Goal: Task Accomplishment & Management: Manage account settings

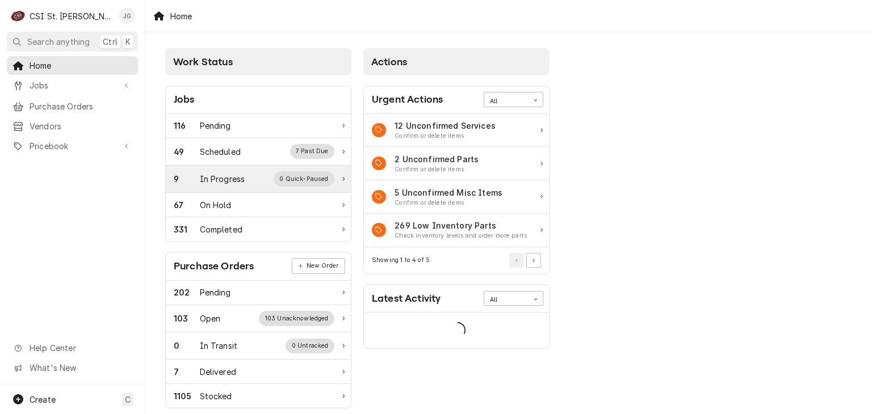
click at [234, 182] on div "In Progress" at bounding box center [222, 179] width 45 height 12
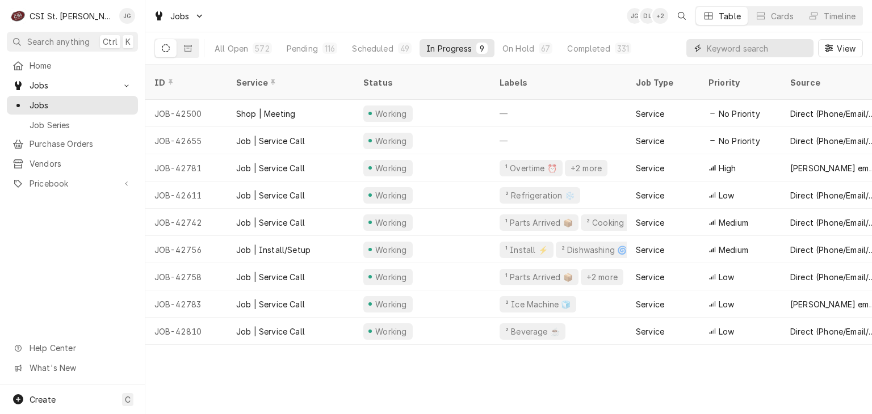
click at [746, 47] on input "Dynamic Content Wrapper" at bounding box center [757, 48] width 101 height 18
type input "george"
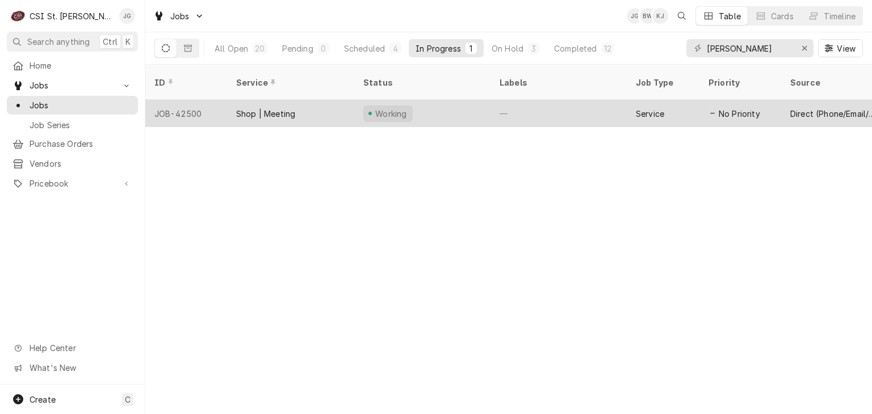
click at [664, 108] on div "Service" at bounding box center [650, 114] width 28 height 12
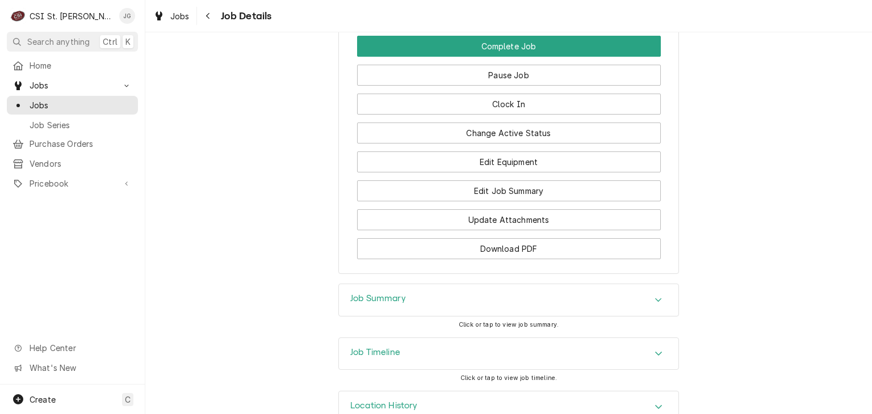
scroll to position [874, 0]
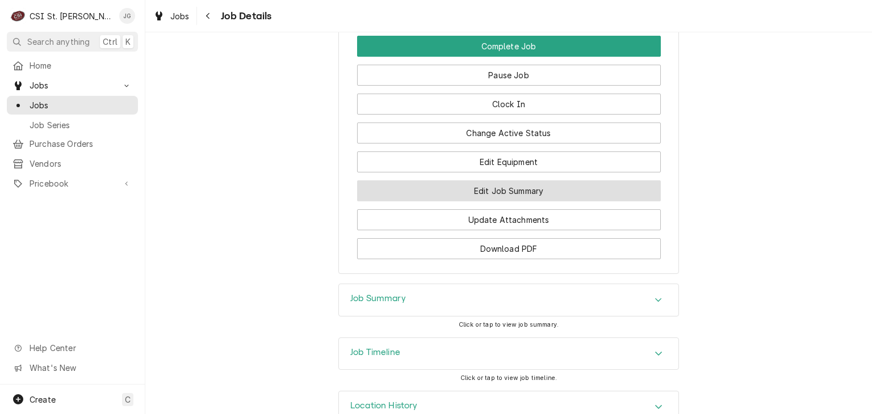
click at [520, 201] on button "Edit Job Summary" at bounding box center [509, 190] width 304 height 21
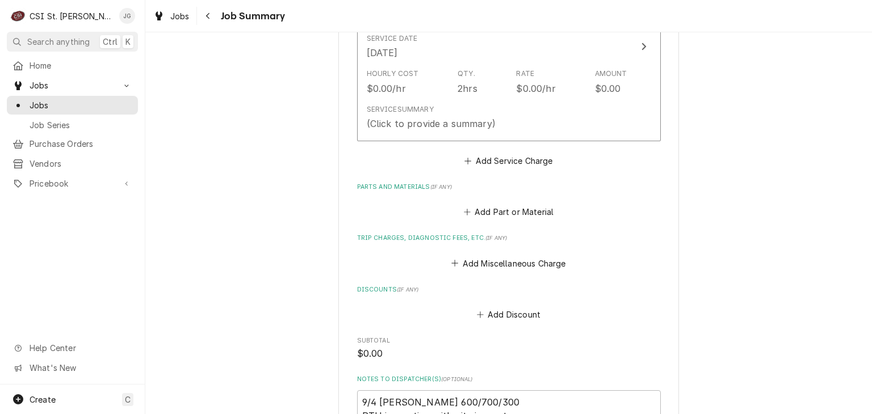
scroll to position [667, 0]
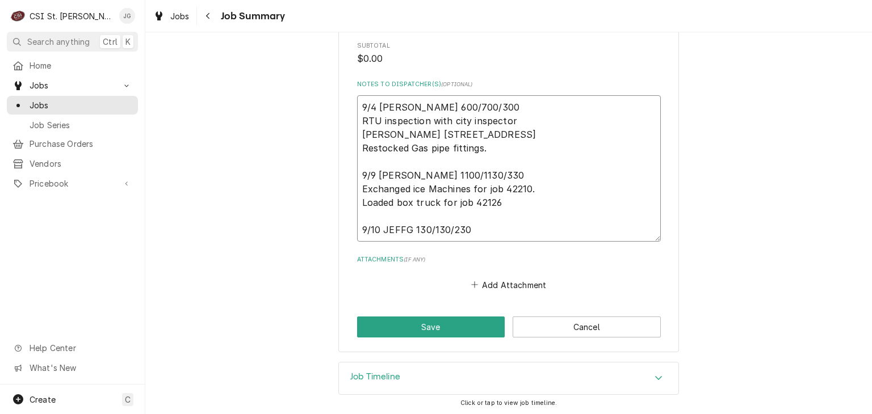
click at [499, 233] on textarea "9/4 [PERSON_NAME] 600/700/300 RTU inspection with city inspector [PERSON_NAME] …" at bounding box center [509, 168] width 304 height 146
type textarea "x"
type textarea "9/4 [PERSON_NAME] 600/700/300 RTU inspection with city inspector [PERSON_NAME] …"
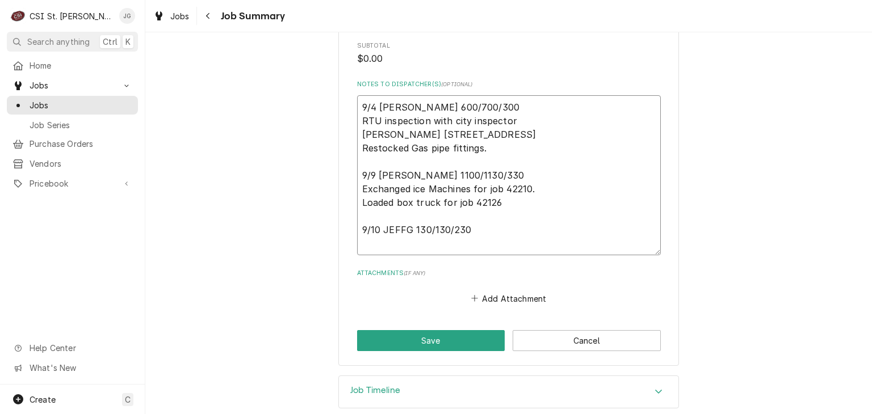
type textarea "x"
type textarea "9/4 [PERSON_NAME] 600/700/300 RTU inspection with city inspector [PERSON_NAME] …"
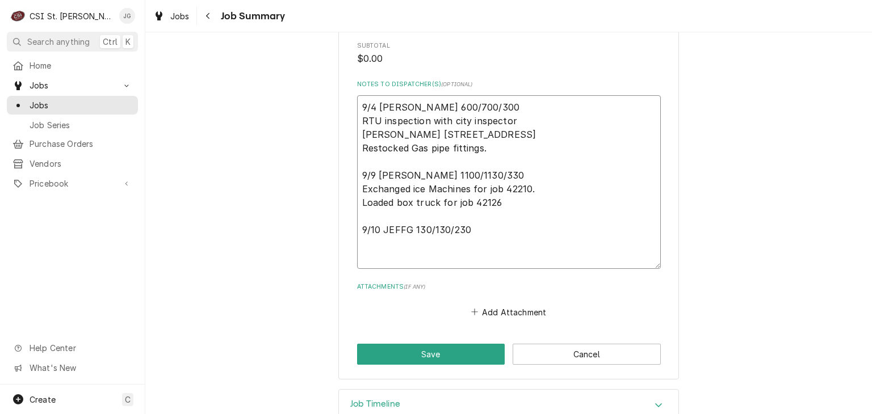
type textarea "x"
type textarea "9/4 [PERSON_NAME] 600/700/300 RTU inspection with city inspector [PERSON_NAME] …"
type textarea "x"
type textarea "9/4 [PERSON_NAME] 600/700/300 RTU inspection with city inspector [PERSON_NAME] …"
type textarea "x"
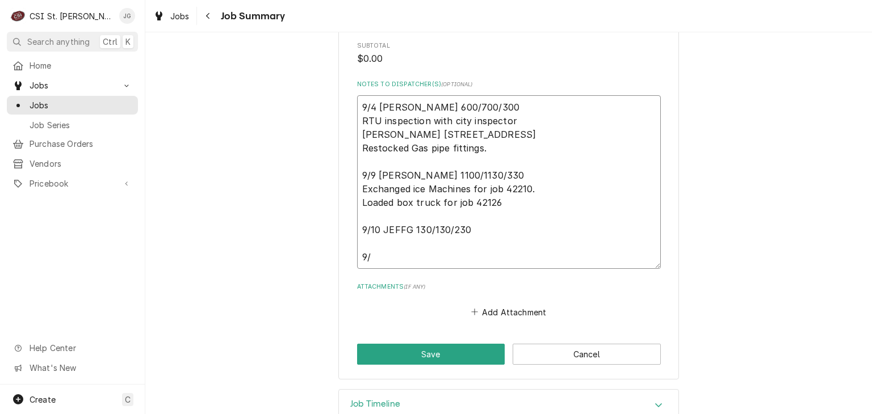
type textarea "9/4 [PERSON_NAME] 600/700/300 RTU inspection with city inspector [PERSON_NAME] …"
type textarea "x"
type textarea "9/4 [PERSON_NAME] 600/700/300 RTU inspection with city inspector [PERSON_NAME] …"
type textarea "x"
type textarea "9/4 Jeff G 600/700/300 RTU inspection with city inspector McAllisters 12101 Man…"
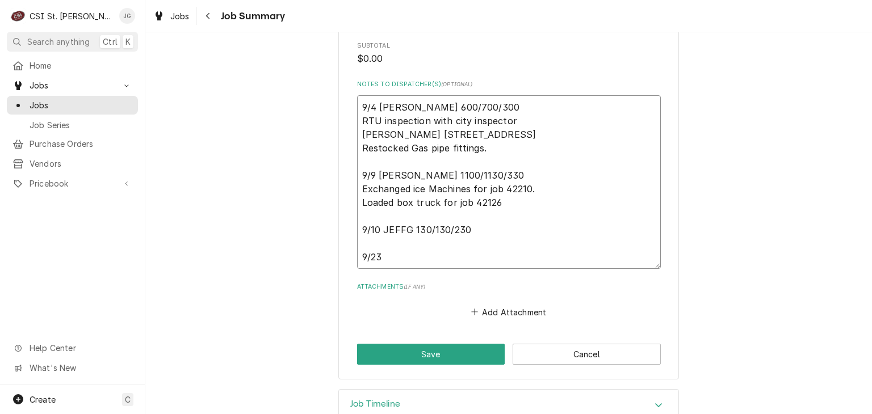
type textarea "x"
type textarea "9/4 Jeff G 600/700/300 RTU inspection with city inspector McAllisters 12101 Man…"
type textarea "x"
type textarea "9/4 Jeff G 600/700/300 RTU inspection with city inspector McAllisters 12101 Man…"
type textarea "x"
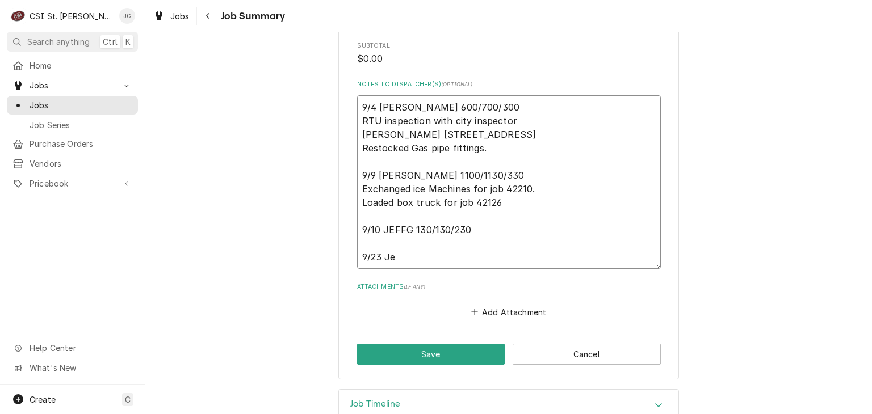
type textarea "9/4 Jeff G 600/700/300 RTU inspection with city inspector McAllisters 12101 Man…"
type textarea "x"
type textarea "9/4 Jeff G 600/700/300 RTU inspection with city inspector McAllisters 12101 Man…"
type textarea "x"
type textarea "9/4 Jeff G 600/700/300 RTU inspection with city inspector McAllisters 12101 Man…"
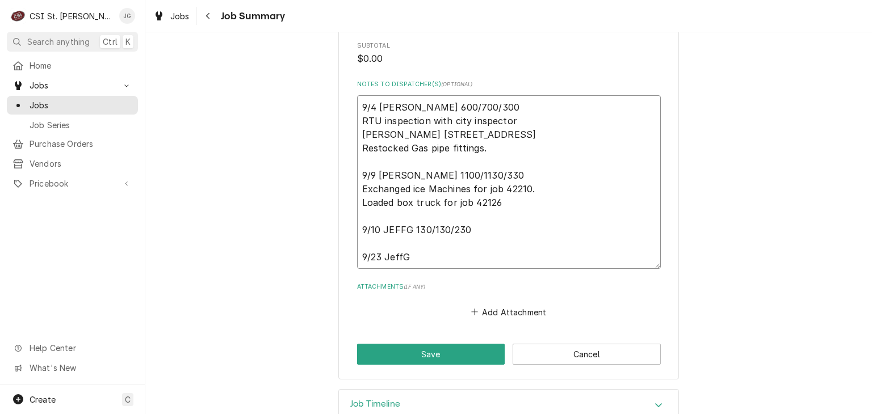
type textarea "x"
type textarea "9/4 Jeff G 600/700/300 RTU inspection with city inspector McAllisters 12101 Man…"
type textarea "x"
type textarea "9/4 Jeff G 600/700/300 RTU inspection with city inspector McAllisters 12101 Man…"
type textarea "x"
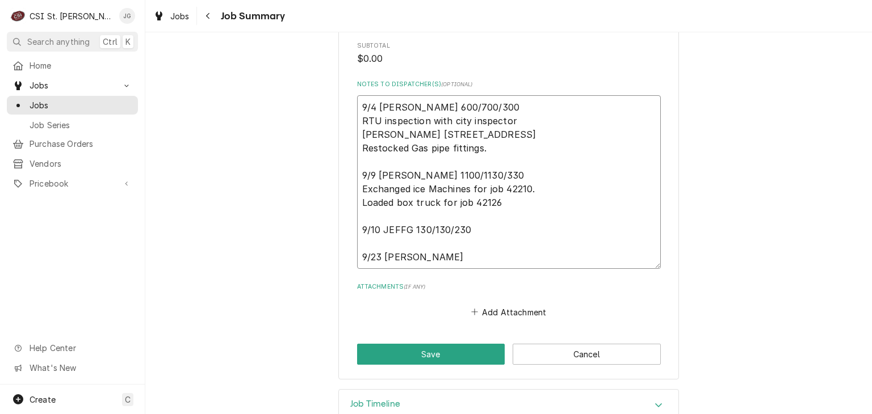
type textarea "9/4 Jeff G 600/700/300 RTU inspection with city inspector McAllisters 12101 Man…"
type textarea "x"
type textarea "9/4 Jeff G 600/700/300 RTU inspection with city inspector McAllisters 12101 Man…"
type textarea "x"
type textarea "9/4 Jeff G 600/700/300 RTU inspection with city inspector McAllisters 12101 Man…"
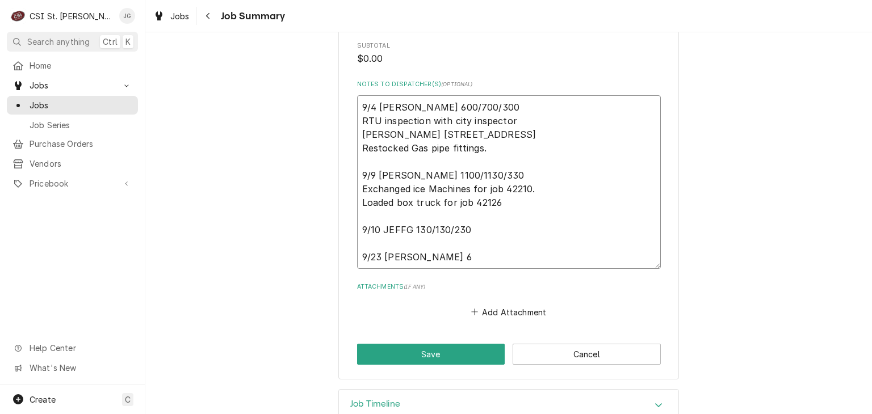
type textarea "x"
type textarea "9/4 Jeff G 600/700/300 RTU inspection with city inspector McAllisters 12101 Man…"
type textarea "x"
type textarea "9/4 Jeff G 600/700/300 RTU inspection with city inspector McAllisters 12101 Man…"
type textarea "x"
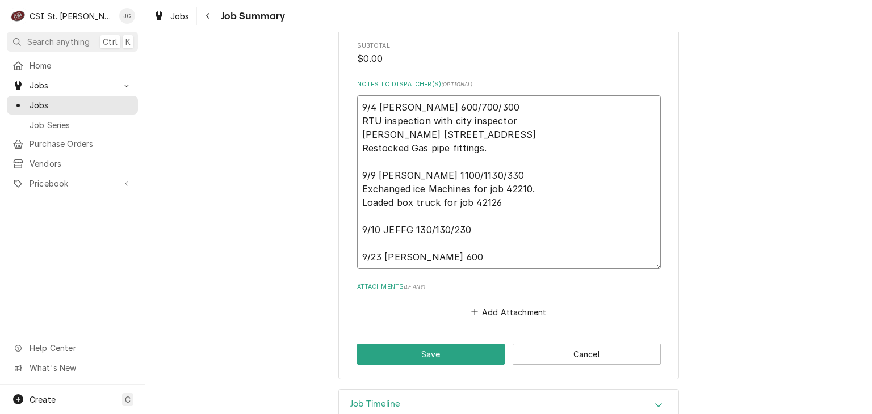
type textarea "9/4 Jeff G 600/700/300 RTU inspection with city inspector McAllisters 12101 Man…"
type textarea "x"
type textarea "9/4 Jeff G 600/700/300 RTU inspection with city inspector McAllisters 12101 Man…"
type textarea "x"
type textarea "9/4 Jeff G 600/700/300 RTU inspection with city inspector McAllisters 12101 Man…"
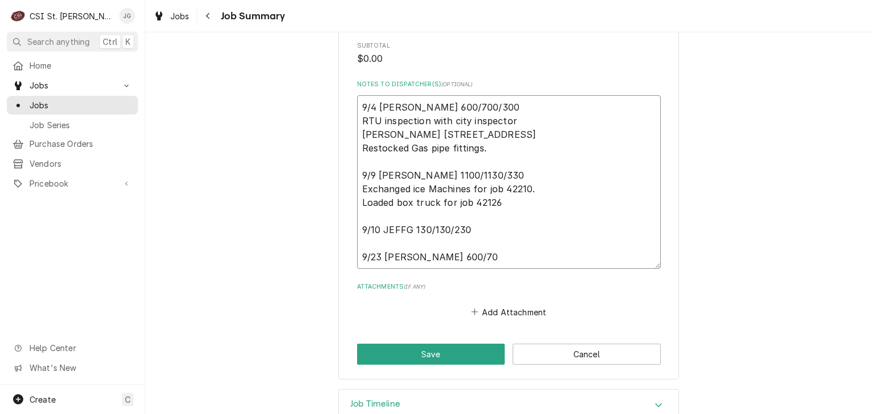
type textarea "x"
type textarea "9/4 Jeff G 600/700/300 RTU inspection with city inspector McAllisters 12101 Man…"
type textarea "x"
type textarea "9/4 Jeff G 600/700/300 RTU inspection with city inspector McAllisters 12101 Man…"
type textarea "x"
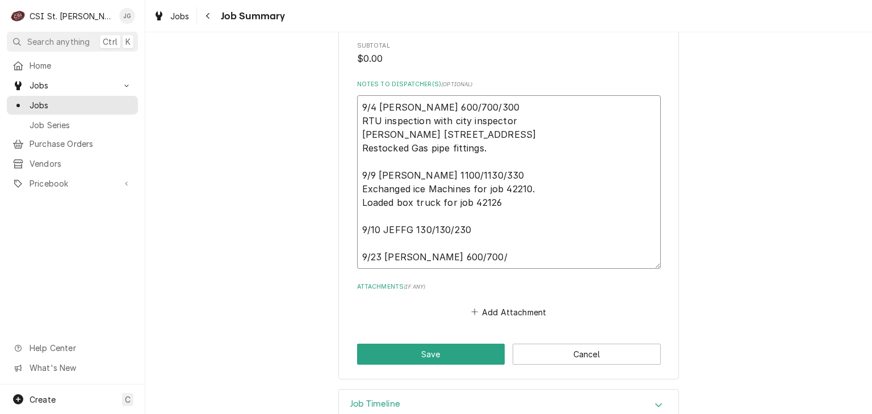
type textarea "9/4 Jeff G 600/700/300 RTU inspection with city inspector McAllisters 12101 Man…"
type textarea "x"
type textarea "9/4 Jeff G 600/700/300 RTU inspection with city inspector McAllisters 12101 Man…"
type textarea "x"
type textarea "9/4 Jeff G 600/700/300 RTU inspection with city inspector McAllisters 12101 Man…"
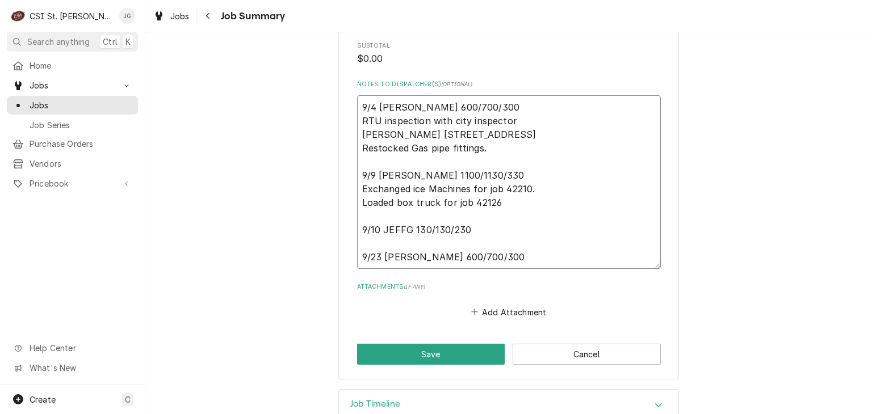
type textarea "x"
type textarea "9/4 Jeff G 600/700/300 RTU inspection with city inspector McAllisters 12101 Man…"
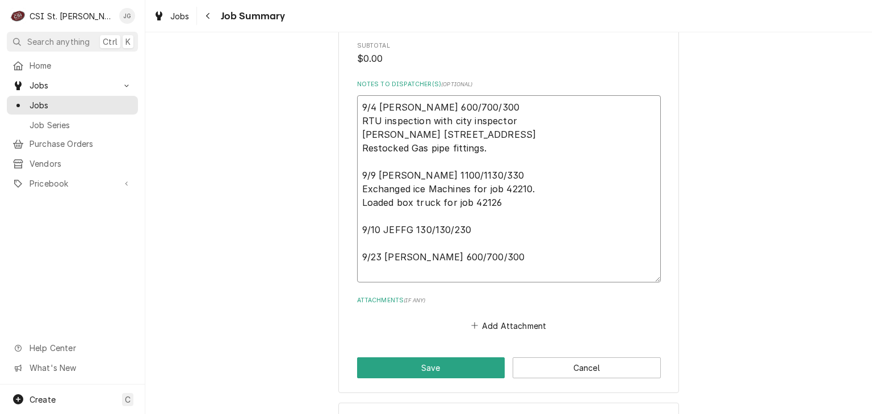
type textarea "x"
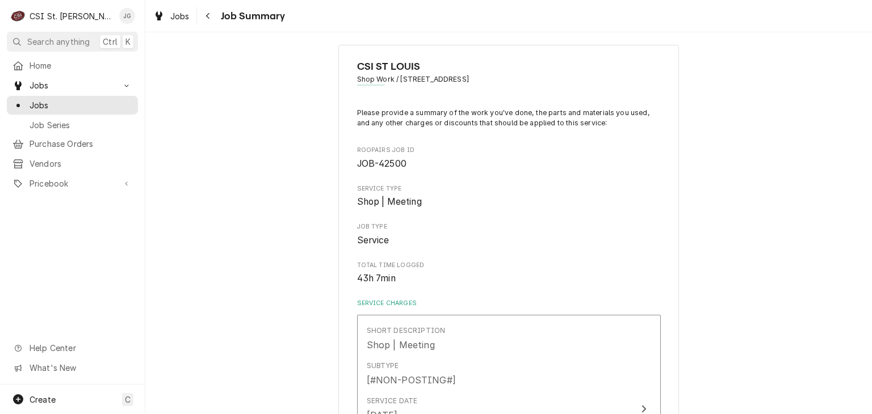
scroll to position [0, 0]
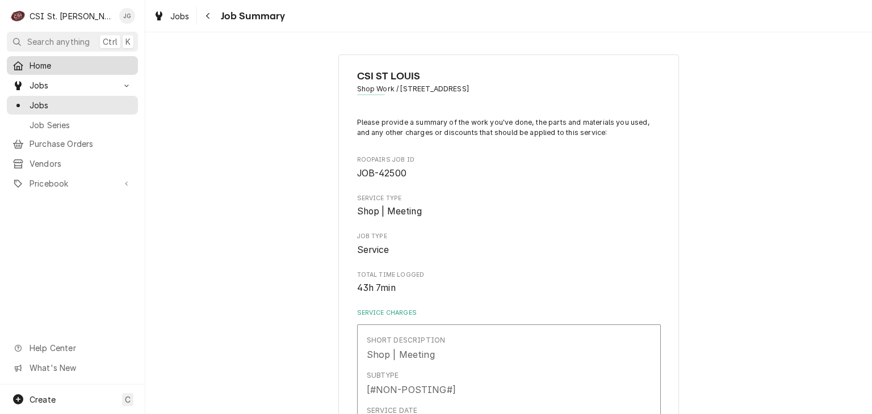
type textarea "9/4 Jeff G 600/700/300 RTU inspection with city inspector McAllisters 12101 Man…"
click at [38, 65] on span "Home" at bounding box center [81, 66] width 103 height 12
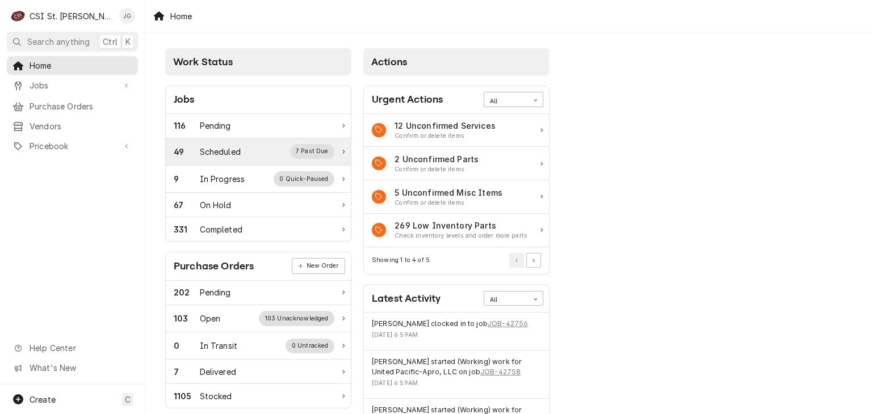
drag, startPoint x: 227, startPoint y: 150, endPoint x: 208, endPoint y: 155, distance: 19.8
click at [208, 155] on div "Scheduled" at bounding box center [220, 152] width 41 height 12
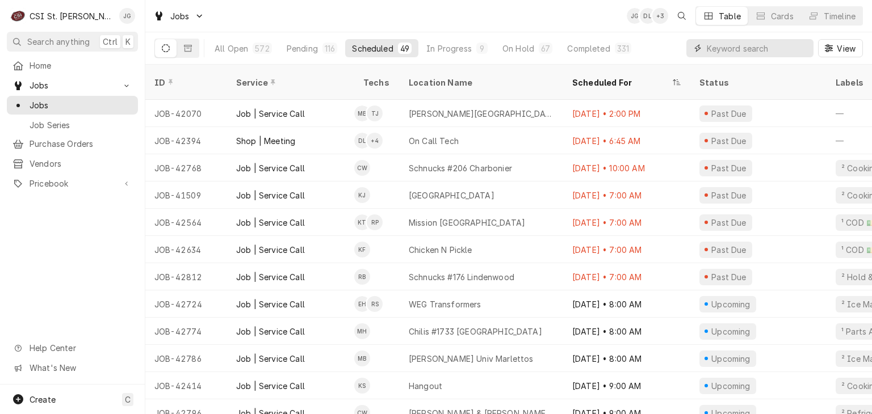
click at [751, 52] on input "Dynamic Content Wrapper" at bounding box center [757, 48] width 101 height 18
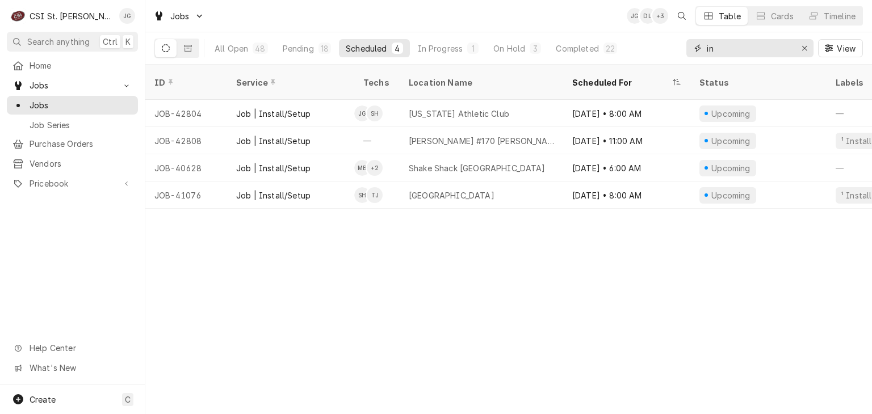
type input "i"
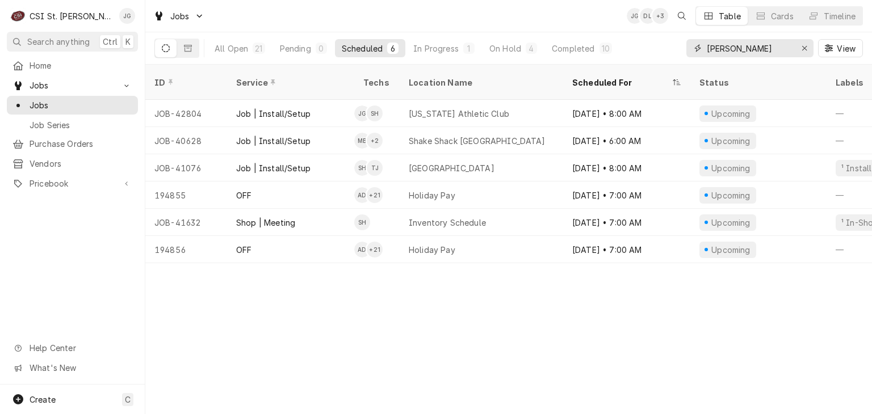
type input "hepper"
